Goal: Find specific page/section

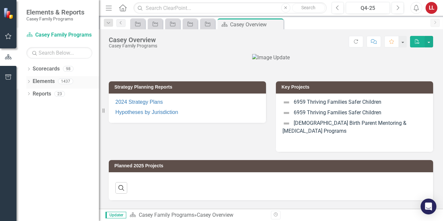
click at [28, 81] on icon "Dropdown" at bounding box center [28, 82] width 5 height 4
click at [33, 94] on icon at bounding box center [32, 93] width 2 height 3
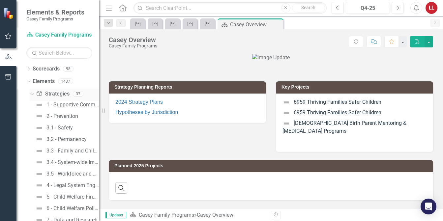
click at [33, 94] on icon "Dropdown" at bounding box center [31, 93] width 4 height 5
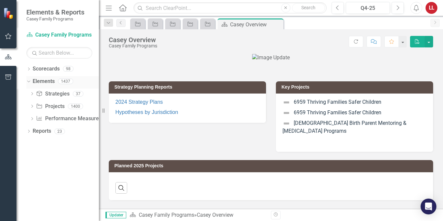
click at [28, 81] on icon "Dropdown" at bounding box center [28, 81] width 4 height 5
click at [29, 93] on icon "Dropdown" at bounding box center [28, 95] width 5 height 4
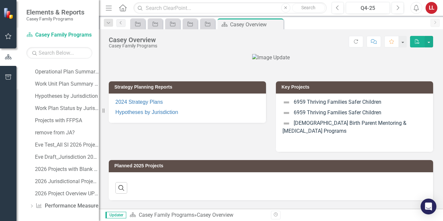
scroll to position [192, 0]
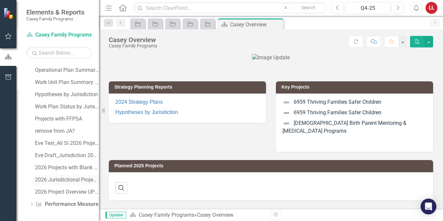
click at [64, 179] on div "2026 Jurisdictional Projects Assessment UPDATED Template" at bounding box center [67, 180] width 64 height 6
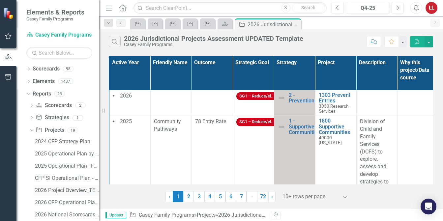
click at [60, 190] on div "2026 Project Overview_TEMPLATE" at bounding box center [67, 190] width 64 height 6
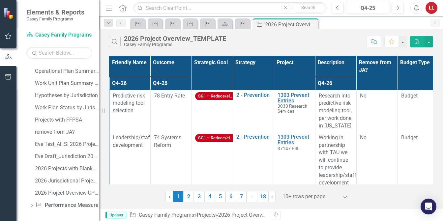
scroll to position [169, 0]
